Goal: Information Seeking & Learning: Learn about a topic

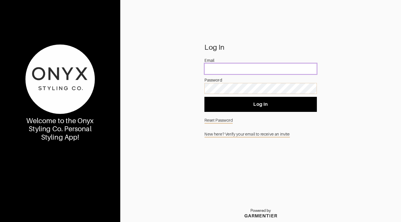
type input "[PERSON_NAME][EMAIL_ADDRESS][DOMAIN_NAME]"
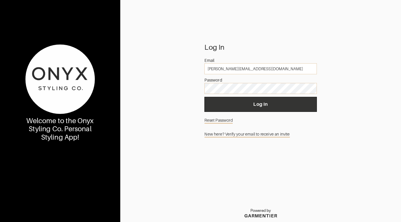
click at [262, 109] on button "Log In" at bounding box center [260, 104] width 112 height 15
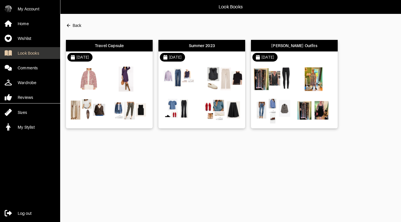
click at [31, 52] on div "Look Books" at bounding box center [28, 53] width 21 height 6
click at [309, 56] on div "[DATE]" at bounding box center [294, 57] width 87 height 12
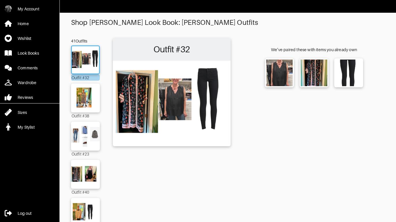
scroll to position [2, 0]
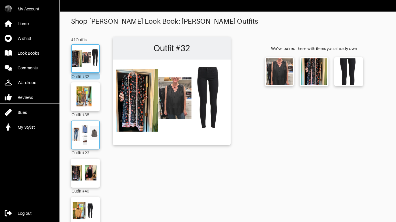
click at [85, 129] on img at bounding box center [85, 135] width 31 height 22
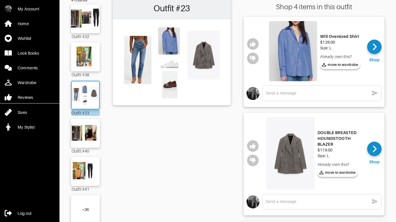
scroll to position [58, 0]
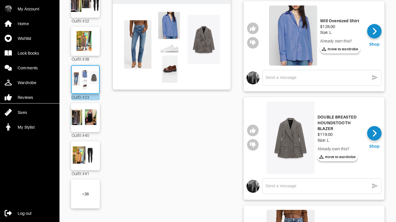
click at [330, 121] on div "DOUBLE BREASTED HOUNDSTOOTH BLAZER" at bounding box center [340, 122] width 45 height 17
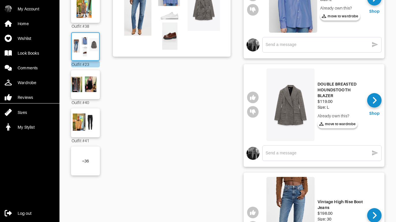
scroll to position [99, 0]
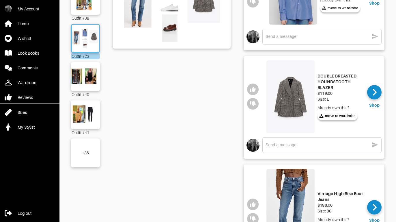
click at [85, 159] on div "+ 36" at bounding box center [85, 152] width 29 height 29
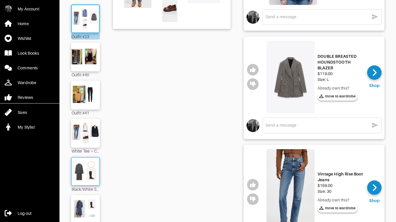
scroll to position [126, 0]
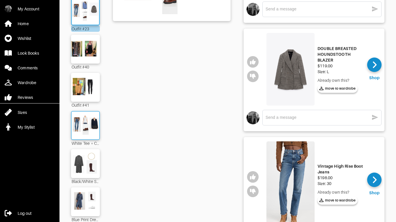
click at [83, 128] on img at bounding box center [85, 125] width 31 height 22
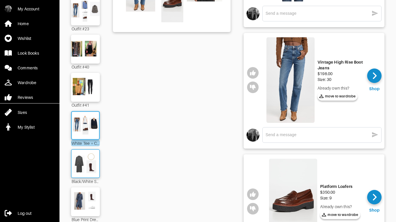
click at [93, 166] on img at bounding box center [85, 164] width 31 height 22
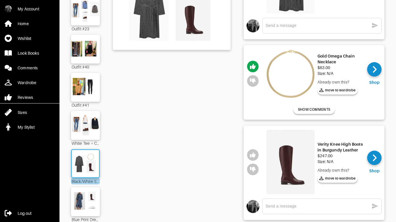
click at [294, 159] on img at bounding box center [291, 162] width 48 height 64
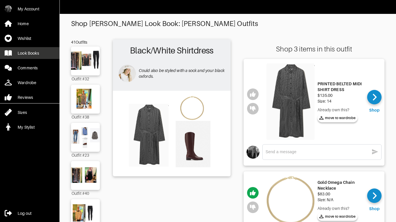
click at [34, 53] on div "Look Books" at bounding box center [28, 53] width 21 height 6
